Goal: Task Accomplishment & Management: Use online tool/utility

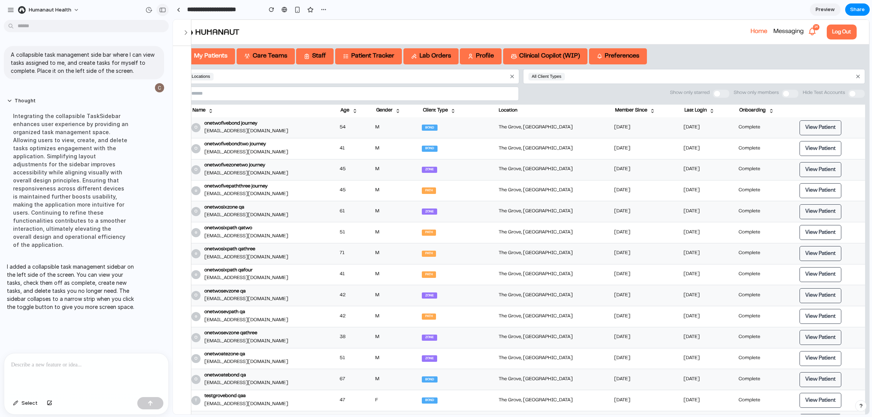
click at [163, 12] on div "button" at bounding box center [162, 9] width 7 height 5
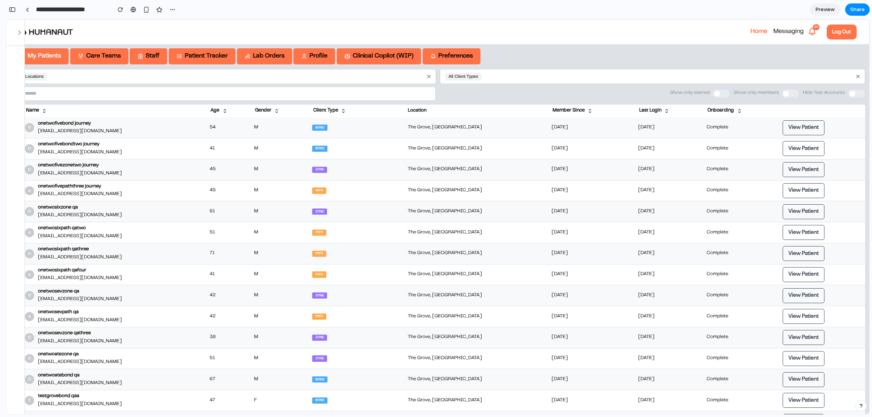
click at [21, 34] on icon "button" at bounding box center [20, 33] width 8 height 8
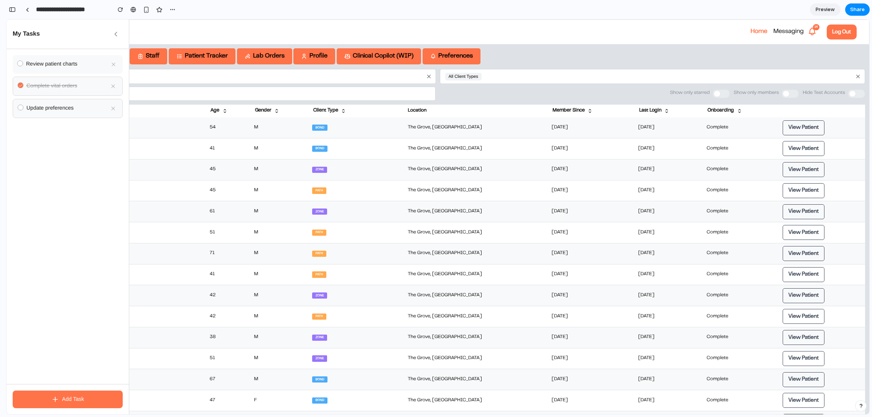
click at [74, 63] on span "Review patient charts" at bounding box center [66, 64] width 80 height 8
click at [21, 64] on div at bounding box center [20, 64] width 6 height 6
click at [35, 400] on button "Add Task" at bounding box center [68, 400] width 110 height 18
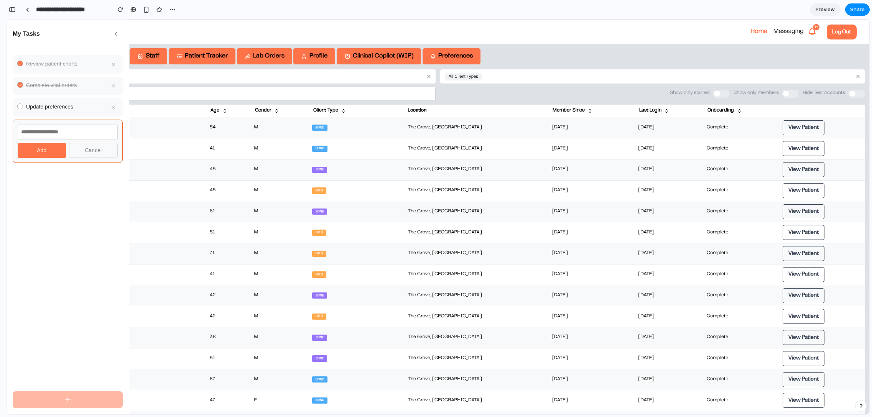
click at [93, 147] on button "Cancel" at bounding box center [93, 150] width 49 height 15
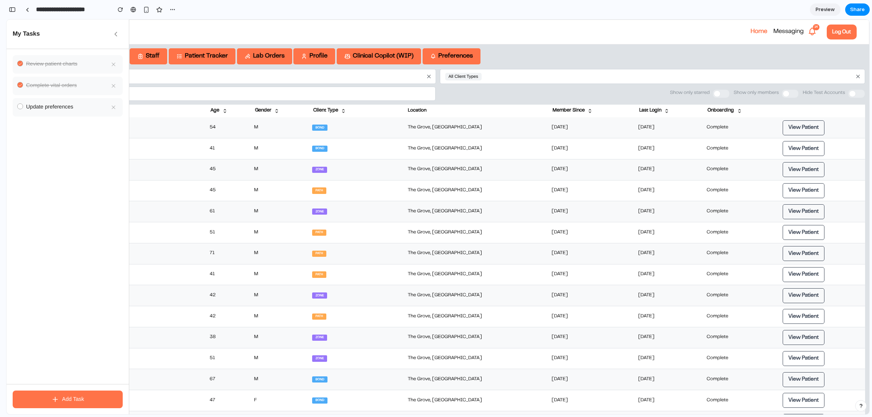
click at [114, 27] on button "button" at bounding box center [116, 34] width 14 height 14
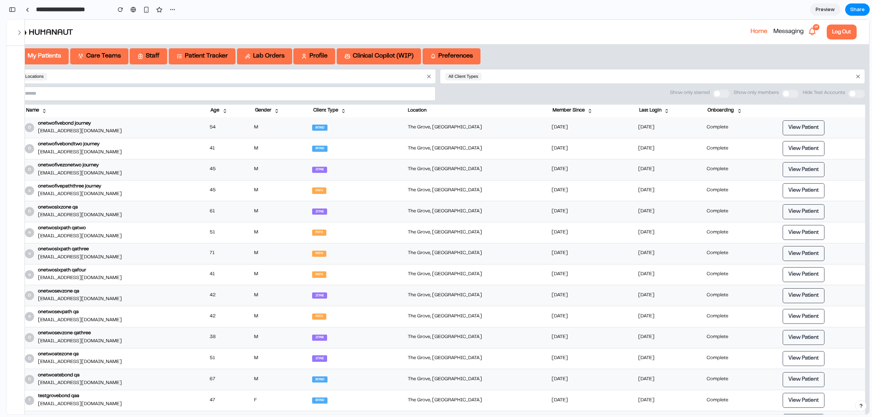
click at [21, 36] on icon "button" at bounding box center [20, 33] width 8 height 8
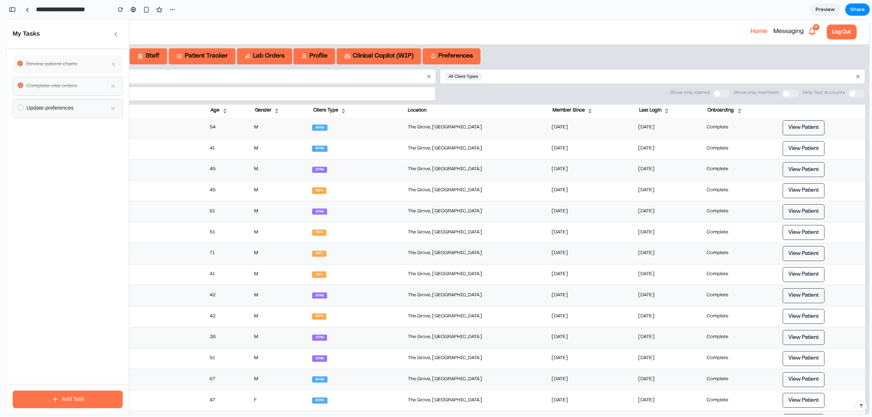
click at [110, 36] on button "button" at bounding box center [116, 34] width 14 height 14
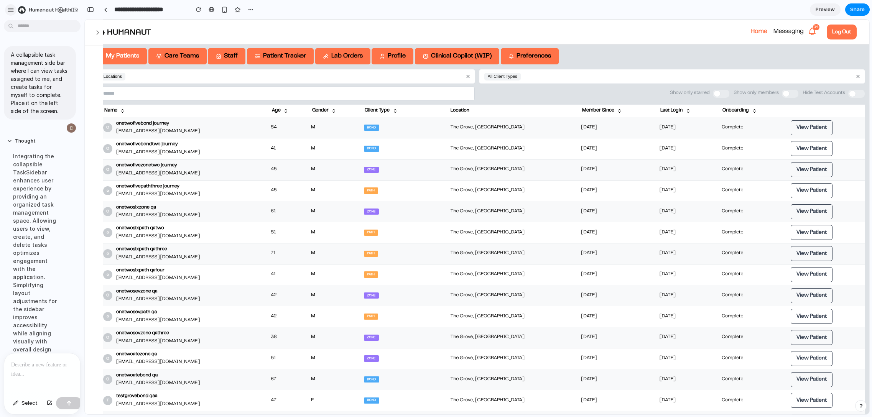
click at [12, 9] on div "button" at bounding box center [10, 10] width 7 height 7
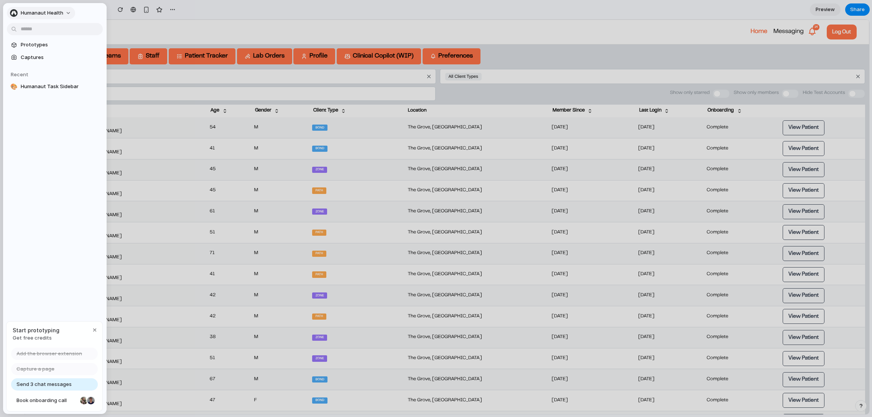
click at [12, 9] on div "Humanaut Health" at bounding box center [36, 13] width 53 height 8
drag, startPoint x: 20, startPoint y: 11, endPoint x: 30, endPoint y: 13, distance: 11.0
click at [19, 11] on div "Settings Invite members Change theme Sign out" at bounding box center [436, 208] width 872 height 417
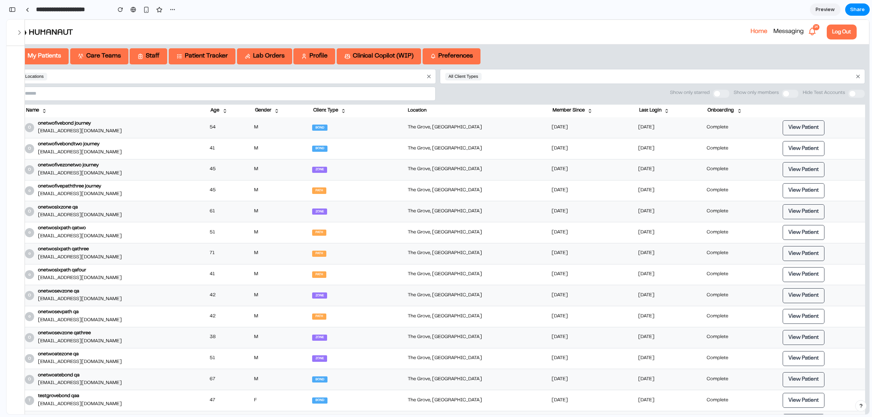
click at [21, 33] on icon "button" at bounding box center [20, 33] width 8 height 8
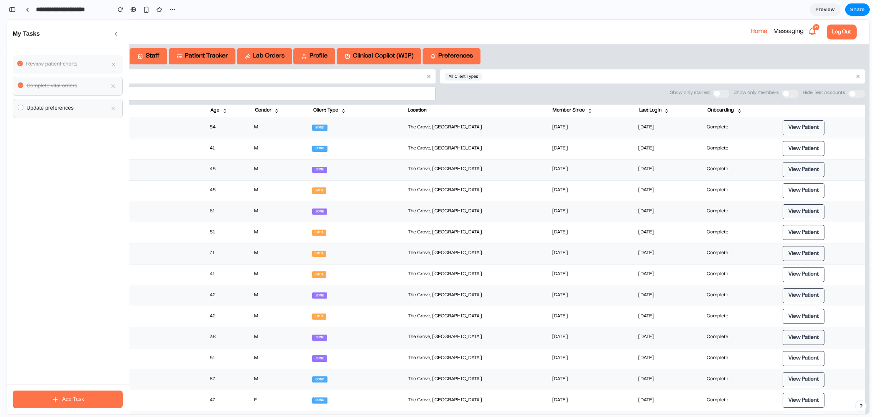
click at [310, 160] on td "M" at bounding box center [280, 169] width 58 height 21
click at [515, 47] on div "My Patients Care Teams Staff Patient Tracker Lab Orders Profile Clinical Copilo…" at bounding box center [438, 385] width 863 height 682
